Goal: Task Accomplishment & Management: Complete application form

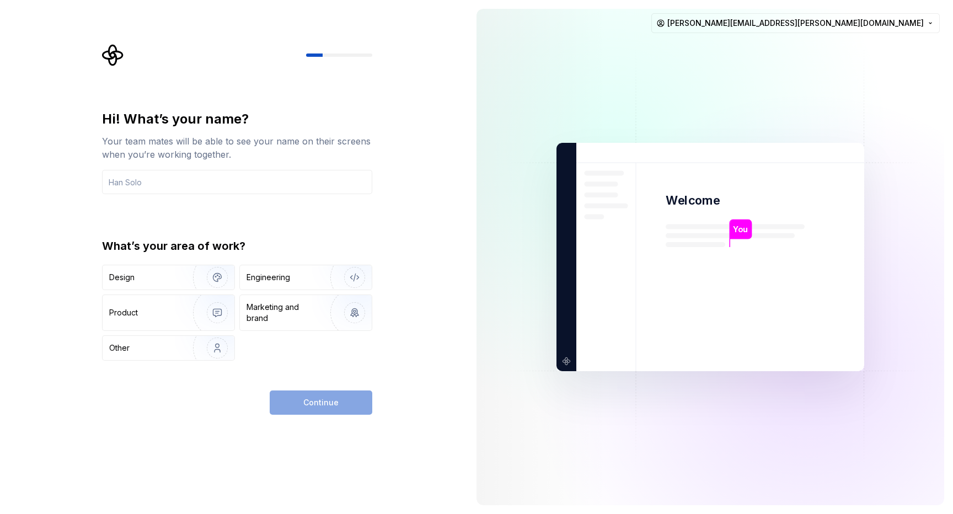
click at [343, 153] on div "Your team mates will be able to see your name on their screens when you’re work…" at bounding box center [237, 148] width 270 height 26
click at [171, 277] on div "Design" at bounding box center [143, 277] width 69 height 11
click at [275, 273] on div "Engineering" at bounding box center [268, 277] width 44 height 11
click at [212, 278] on img "button" at bounding box center [210, 277] width 71 height 74
click at [268, 283] on div "Engineering" at bounding box center [306, 277] width 132 height 24
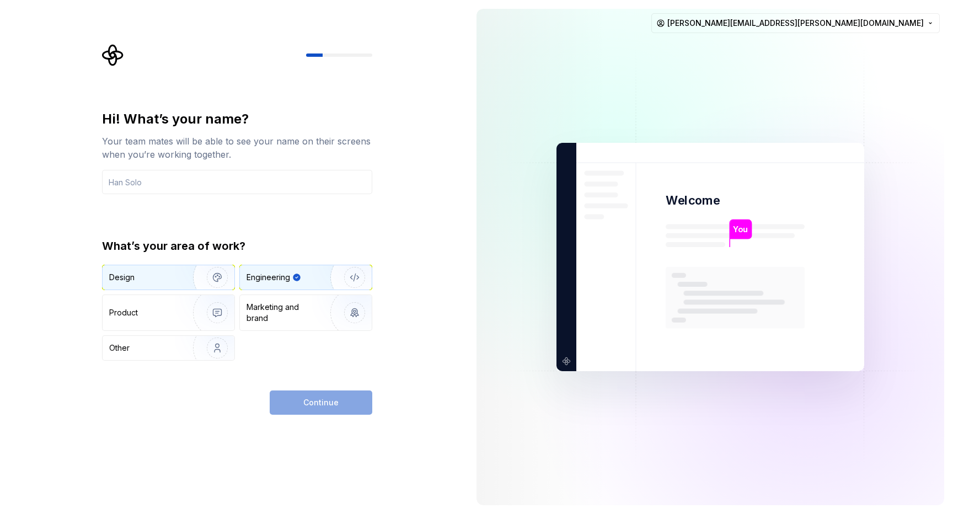
click at [182, 281] on img "button" at bounding box center [210, 277] width 71 height 74
click at [292, 276] on div "Engineering" at bounding box center [290, 277] width 88 height 11
click at [206, 175] on input "text" at bounding box center [237, 182] width 270 height 24
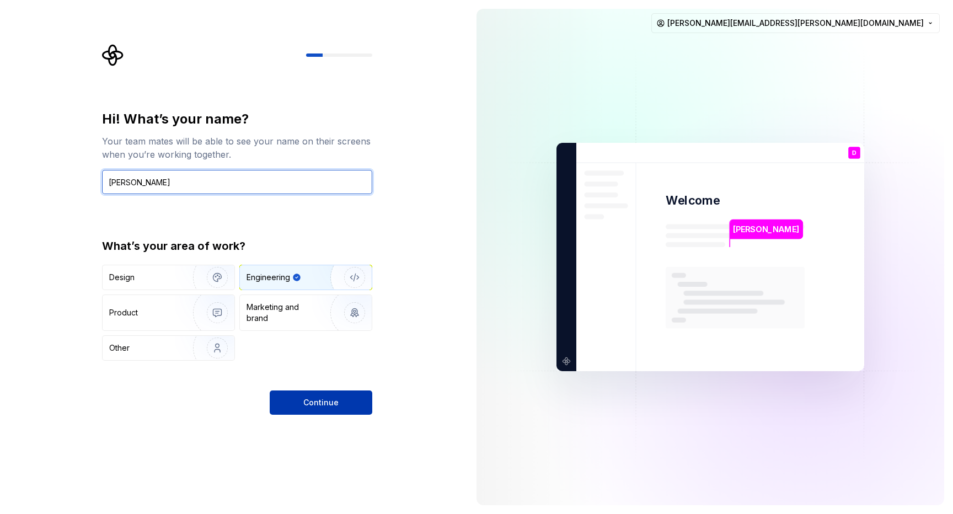
type input "[PERSON_NAME]"
click at [309, 405] on span "Continue" at bounding box center [320, 402] width 35 height 11
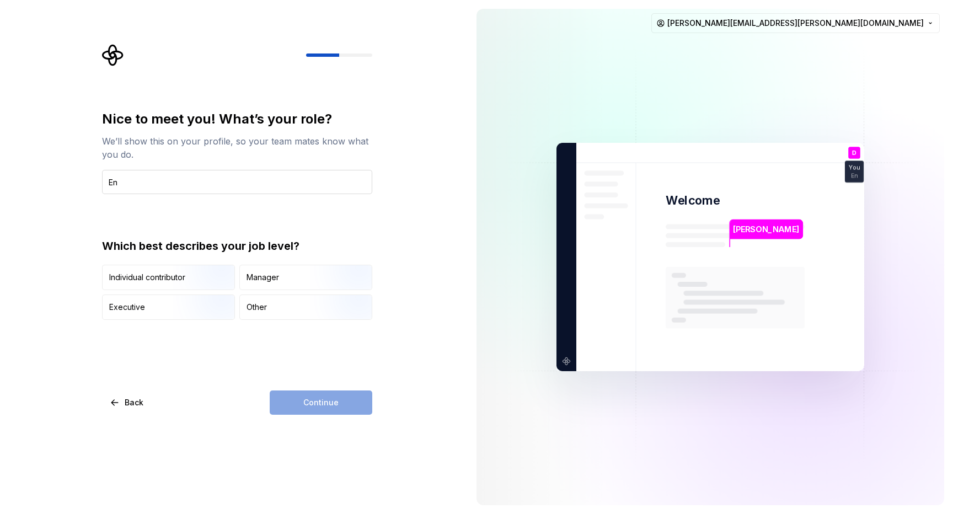
type input "E"
type input "Head of Engineering - Digital"
click at [254, 361] on div "Nice to meet you! What’s your role? We’ll show this on your profile, so your te…" at bounding box center [237, 262] width 270 height 304
click at [283, 277] on div "Manager" at bounding box center [306, 277] width 132 height 24
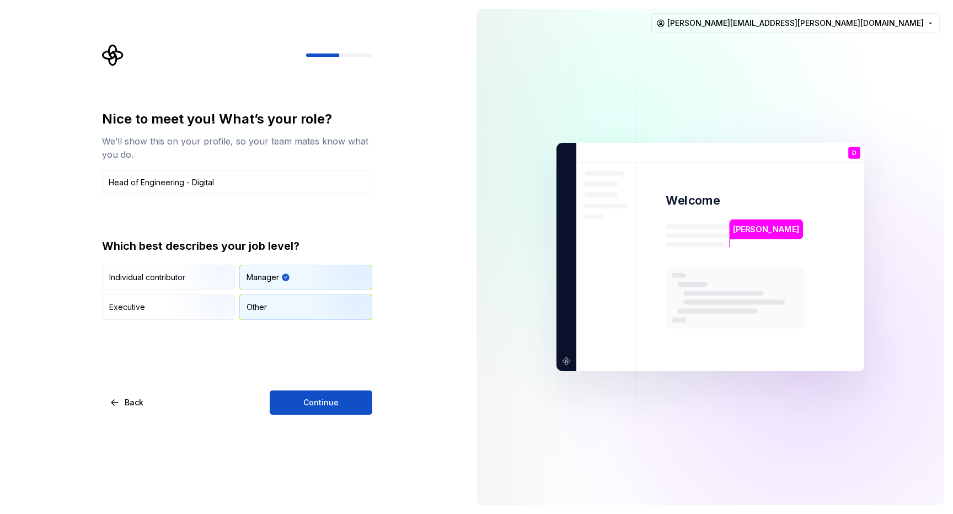
click at [277, 302] on div "Other" at bounding box center [306, 307] width 132 height 24
click at [297, 402] on button "Continue" at bounding box center [321, 402] width 103 height 24
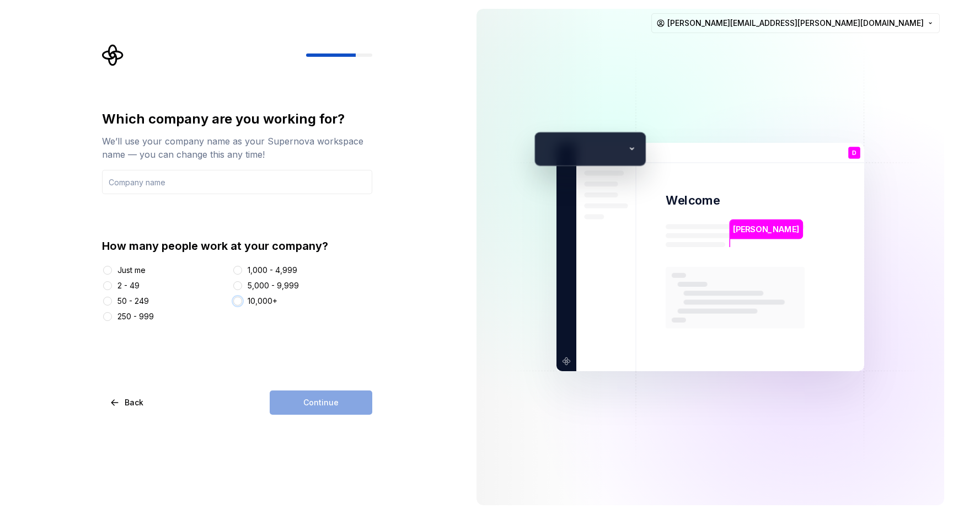
click at [239, 300] on button "10,000+" at bounding box center [237, 301] width 9 height 9
click at [259, 181] on input "text" at bounding box center [237, 182] width 270 height 24
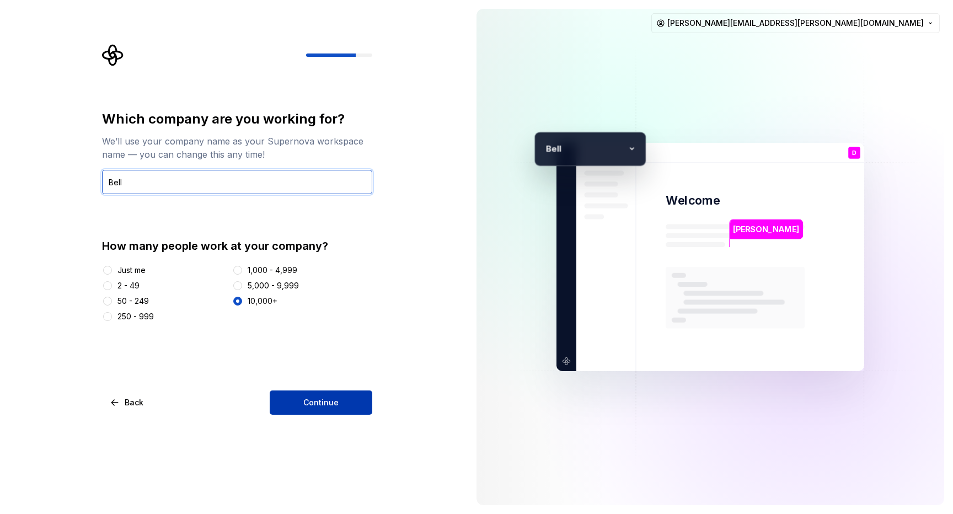
type input "Bell"
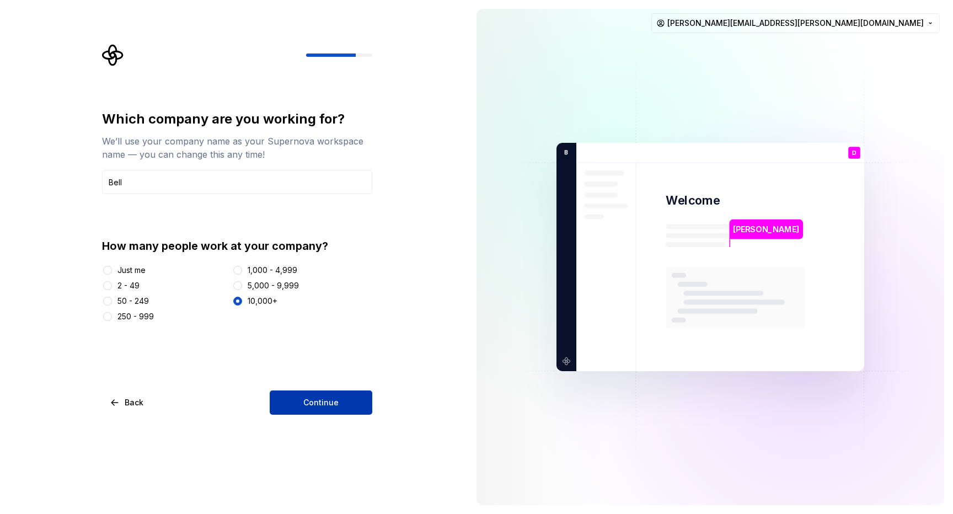
click at [314, 402] on span "Continue" at bounding box center [320, 402] width 35 height 11
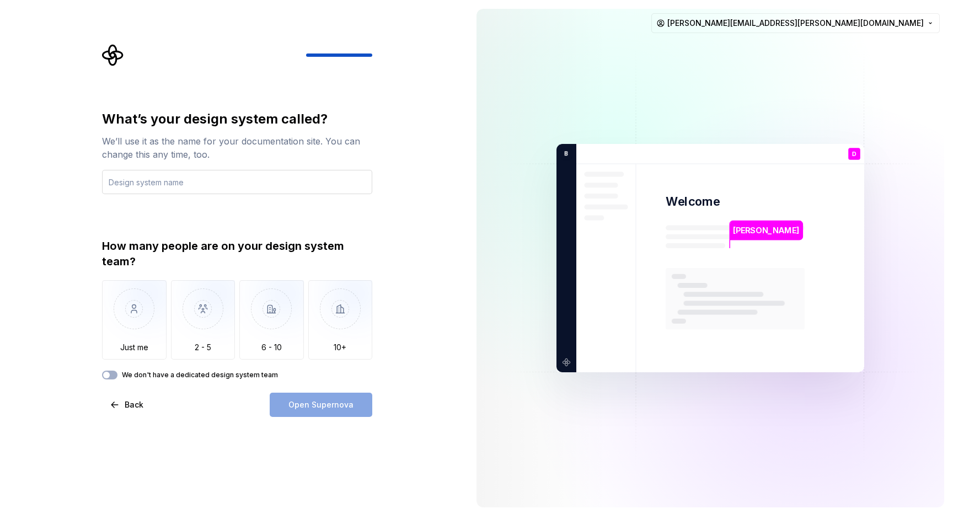
click at [185, 182] on input "text" at bounding box center [237, 182] width 270 height 24
click at [126, 326] on img "button" at bounding box center [134, 317] width 64 height 74
click at [119, 409] on button "Back" at bounding box center [127, 404] width 51 height 24
click at [122, 405] on button "Back" at bounding box center [127, 404] width 51 height 24
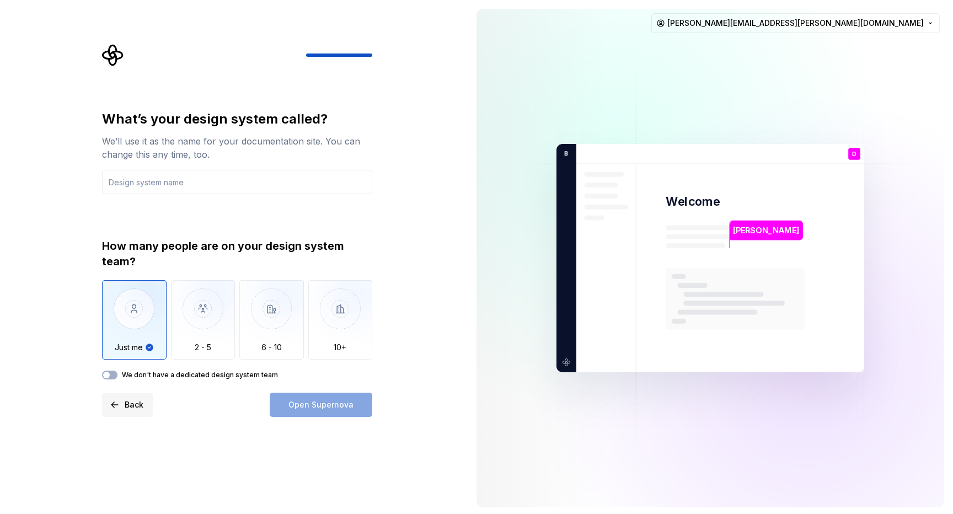
click at [121, 405] on button "Back" at bounding box center [127, 404] width 51 height 24
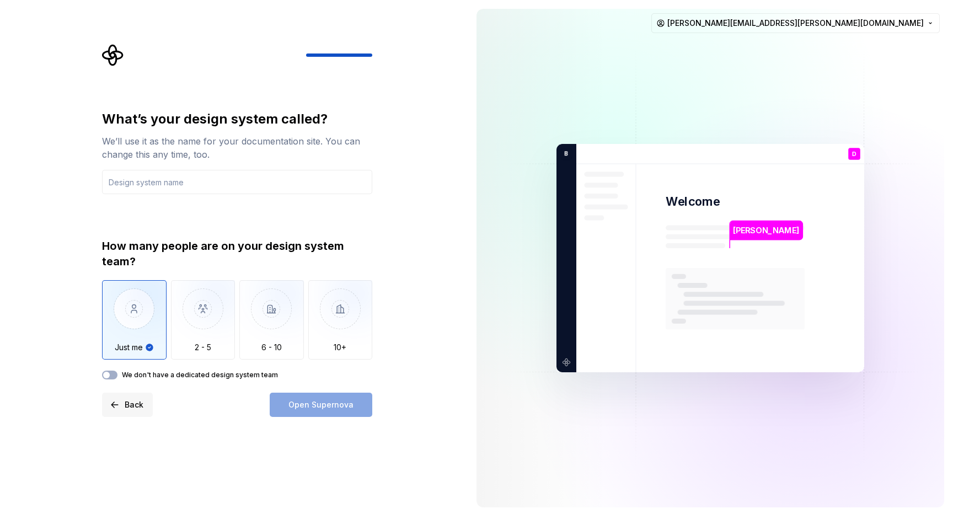
click at [121, 405] on button "Back" at bounding box center [127, 404] width 51 height 24
click at [179, 186] on input "text" at bounding box center [237, 182] width 270 height 24
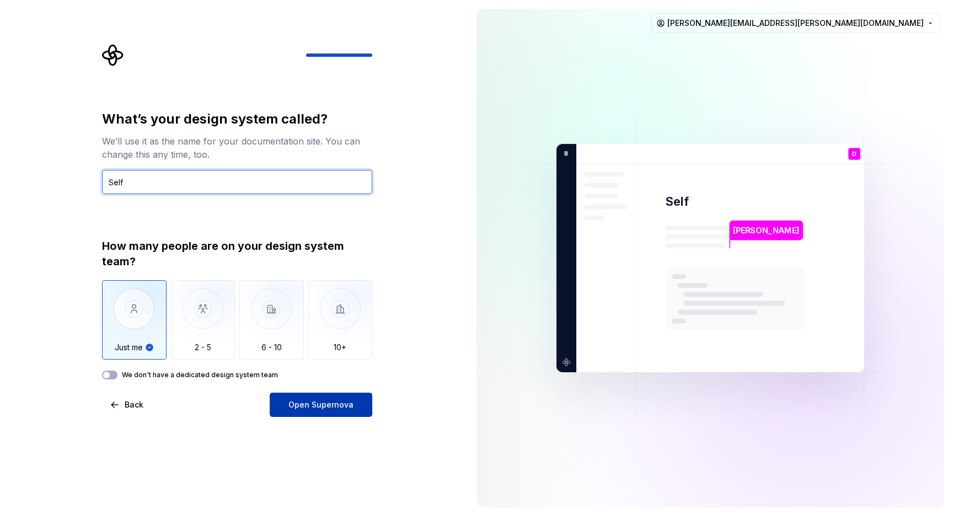
type input "Self"
click at [320, 407] on span "Open Supernova" at bounding box center [320, 404] width 65 height 11
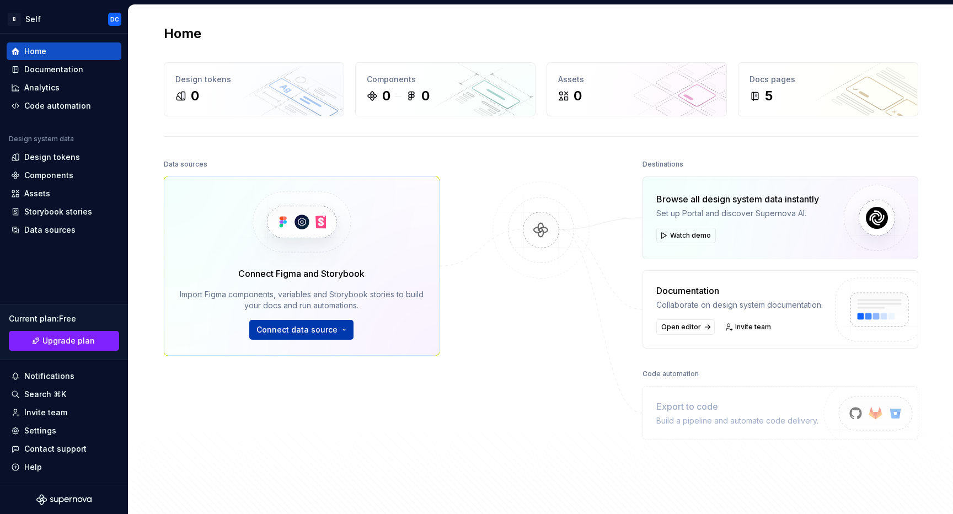
click at [338, 330] on button "Connect data source" at bounding box center [301, 330] width 104 height 20
